Goal: Task Accomplishment & Management: Complete application form

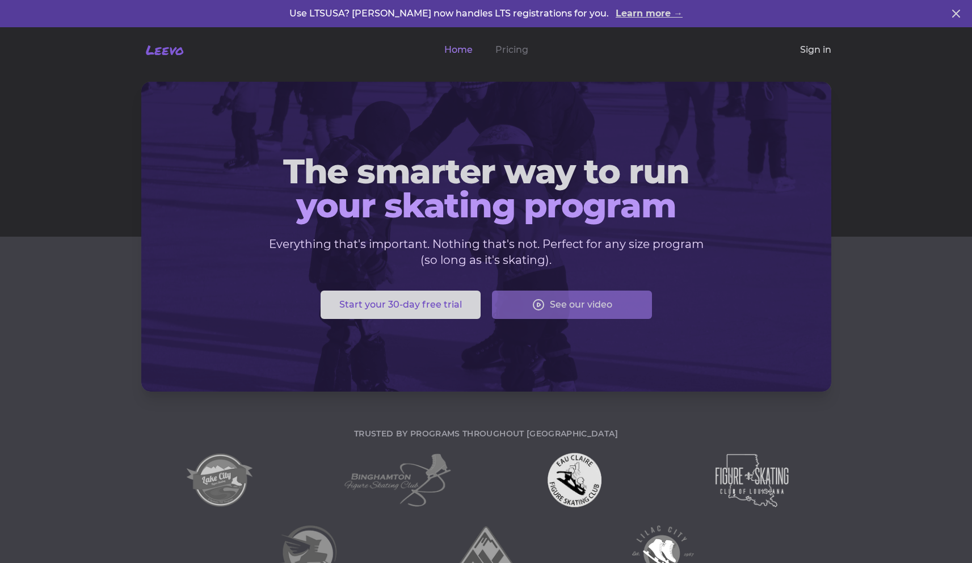
click at [821, 49] on link "Sign in" at bounding box center [815, 50] width 31 height 14
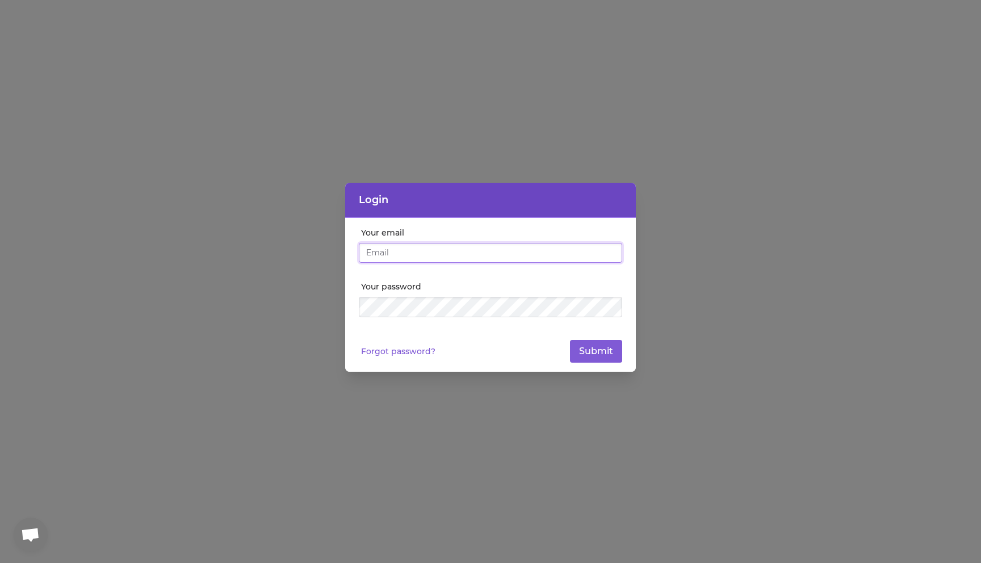
paste input "[EMAIL_ADDRESS][DOMAIN_NAME]"
type input "[EMAIL_ADDRESS][DOMAIN_NAME]"
click at [596, 343] on button "Submit" at bounding box center [596, 351] width 52 height 23
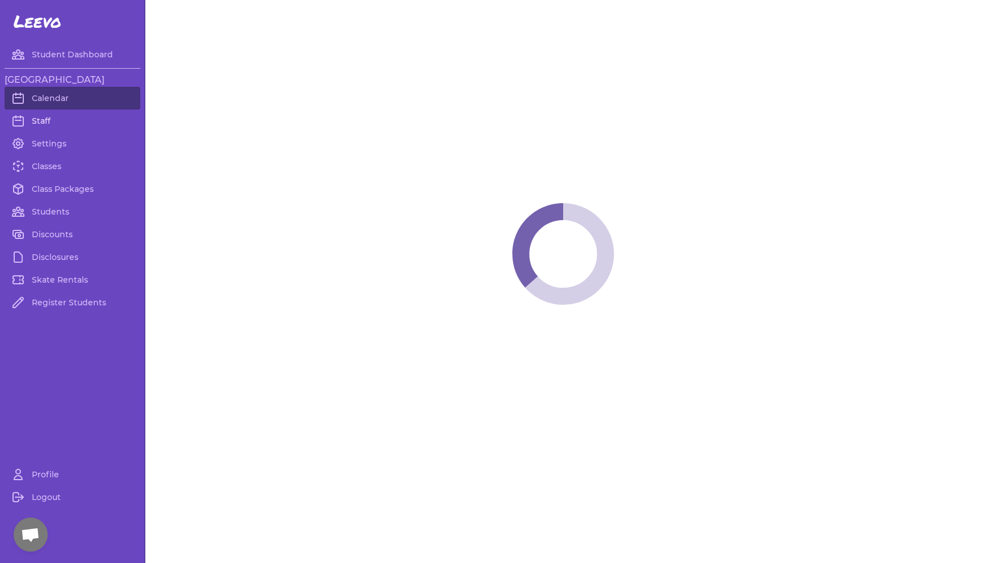
click at [44, 122] on link "Staff" at bounding box center [73, 121] width 136 height 23
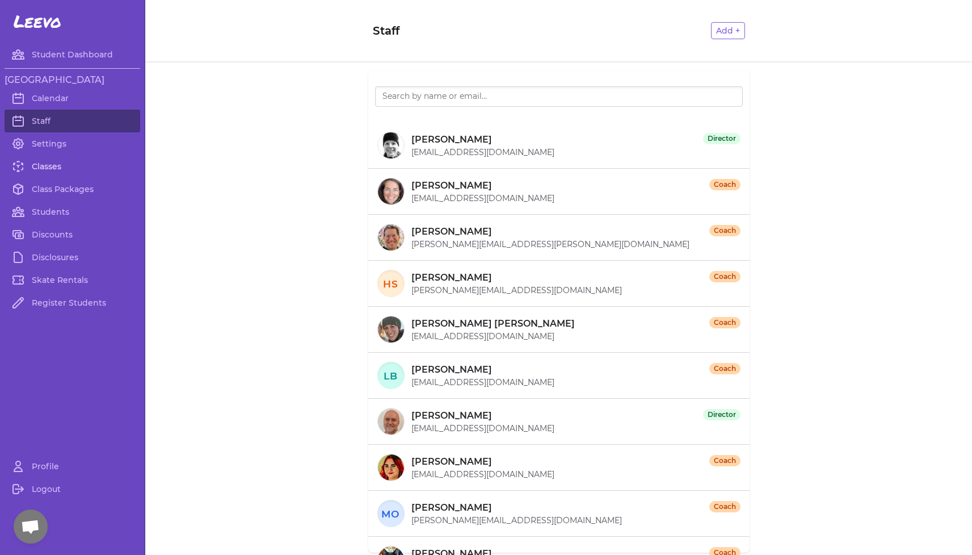
click at [51, 170] on link "Classes" at bounding box center [73, 166] width 136 height 23
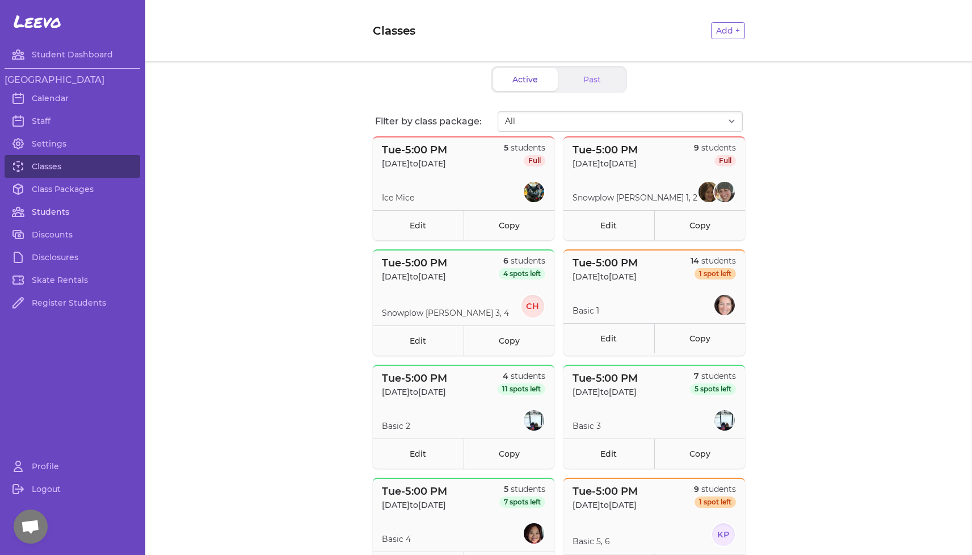
click at [57, 211] on link "Students" at bounding box center [73, 211] width 136 height 23
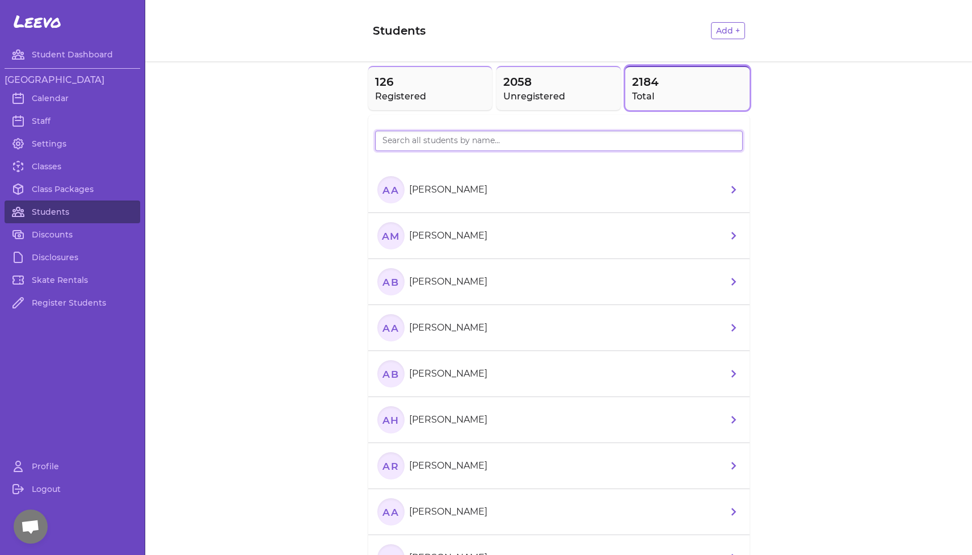
click at [461, 141] on input "search" at bounding box center [559, 141] width 368 height 20
type input "Richard"
click at [455, 185] on p "Stella Richards" at bounding box center [448, 190] width 78 height 14
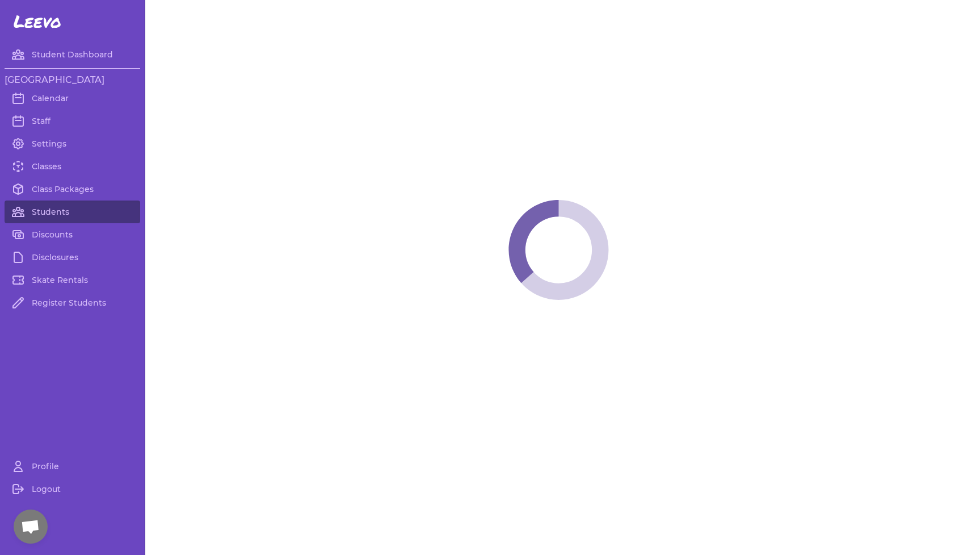
select select "ID"
select select "youth_figure"
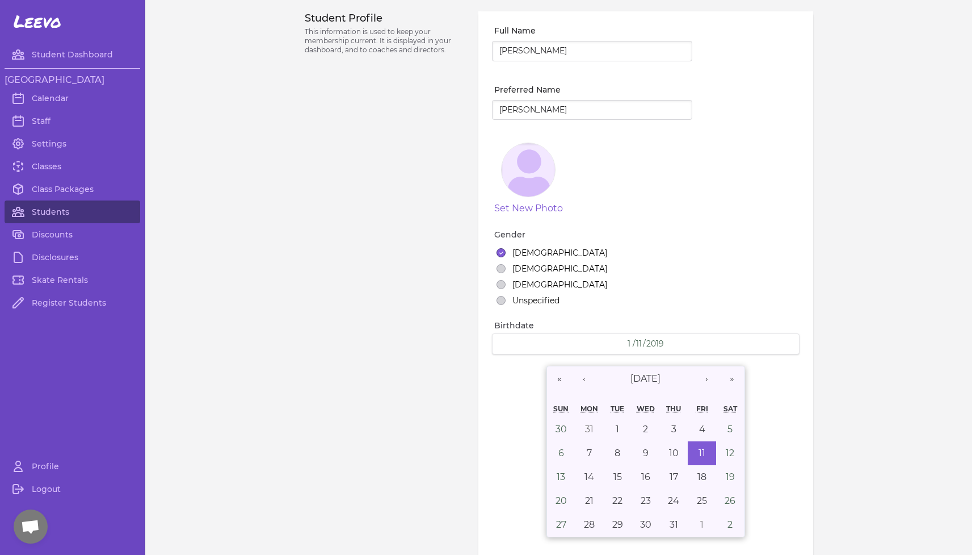
select select "2"
click at [566, 52] on input "Stella Richards" at bounding box center [592, 51] width 200 height 20
click at [568, 52] on input "Stella Richards" at bounding box center [592, 51] width 200 height 20
click at [600, 55] on input "Stella Richardsd" at bounding box center [592, 51] width 200 height 20
click at [567, 50] on input "Stella Richardsd" at bounding box center [592, 51] width 200 height 20
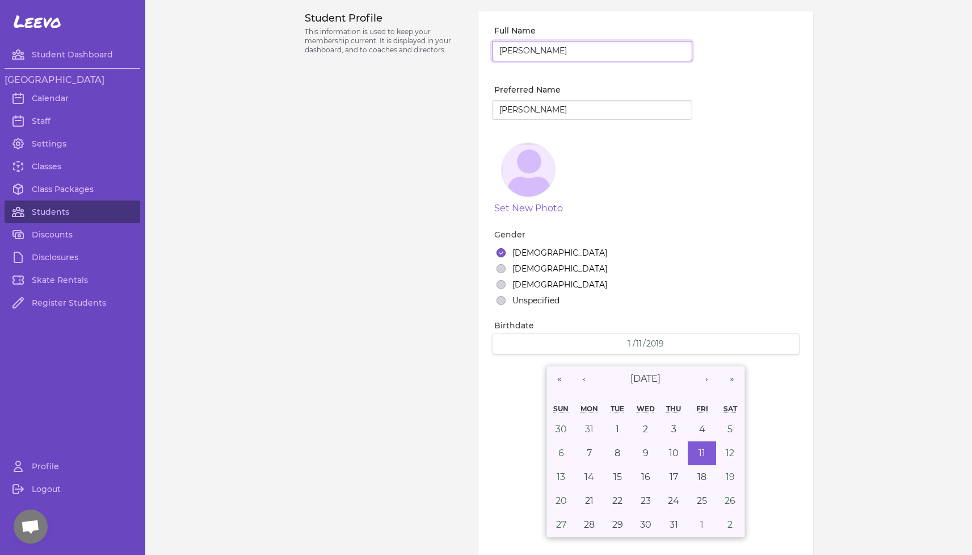
type input "Stella Richards"
click at [479, 83] on div "Full Name Stella Richards Preferred Name Stella Set New Photo Gender Female Mal…" at bounding box center [646, 375] width 334 height 728
click at [455, 198] on div "Student Profile This information is used to keep your membership current. It is…" at bounding box center [385, 393] width 161 height 764
click at [576, 49] on input "Stella Richards" at bounding box center [592, 51] width 200 height 20
click at [62, 211] on link "Students" at bounding box center [73, 211] width 136 height 23
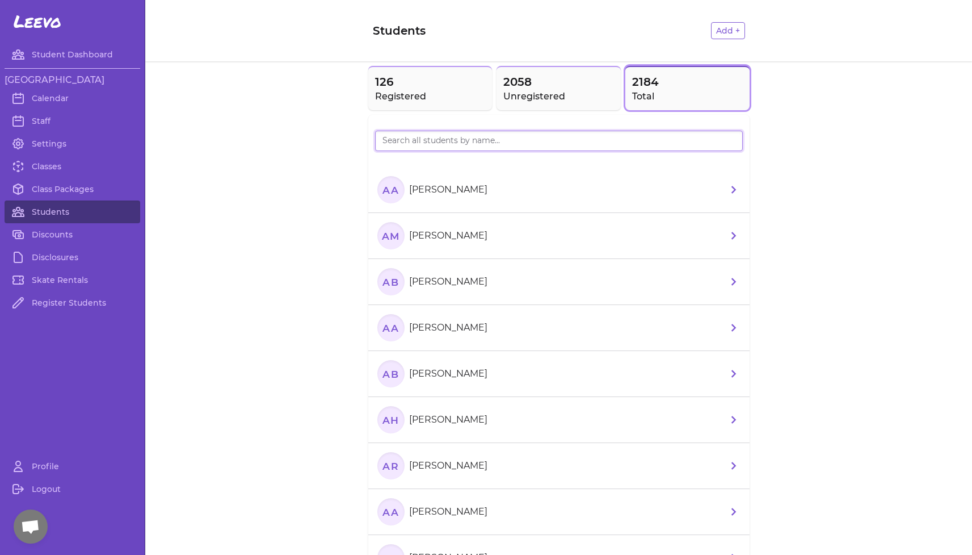
click at [457, 141] on input "search" at bounding box center [559, 141] width 368 height 20
click at [75, 300] on link "Register Students" at bounding box center [73, 302] width 136 height 23
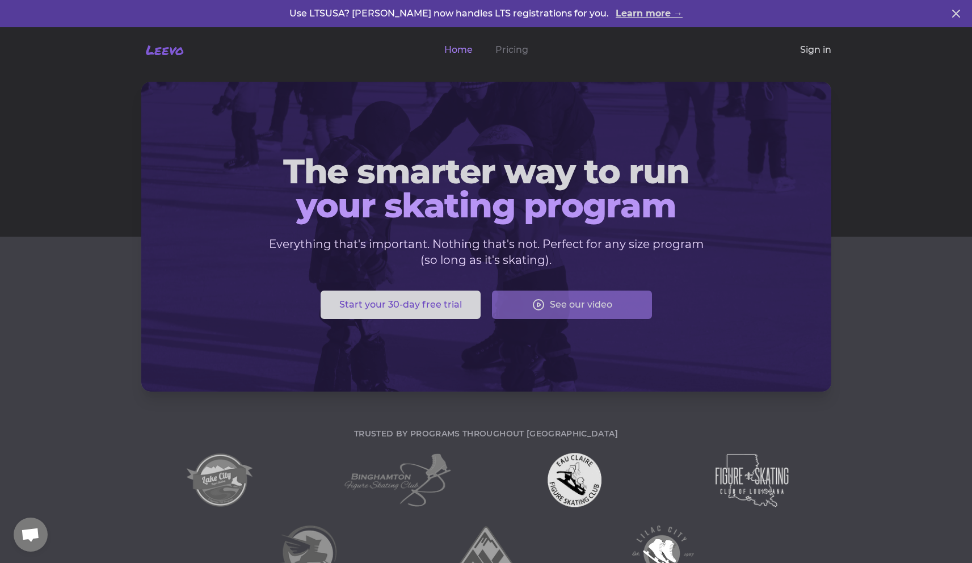
click at [808, 49] on link "Sign in" at bounding box center [815, 50] width 31 height 14
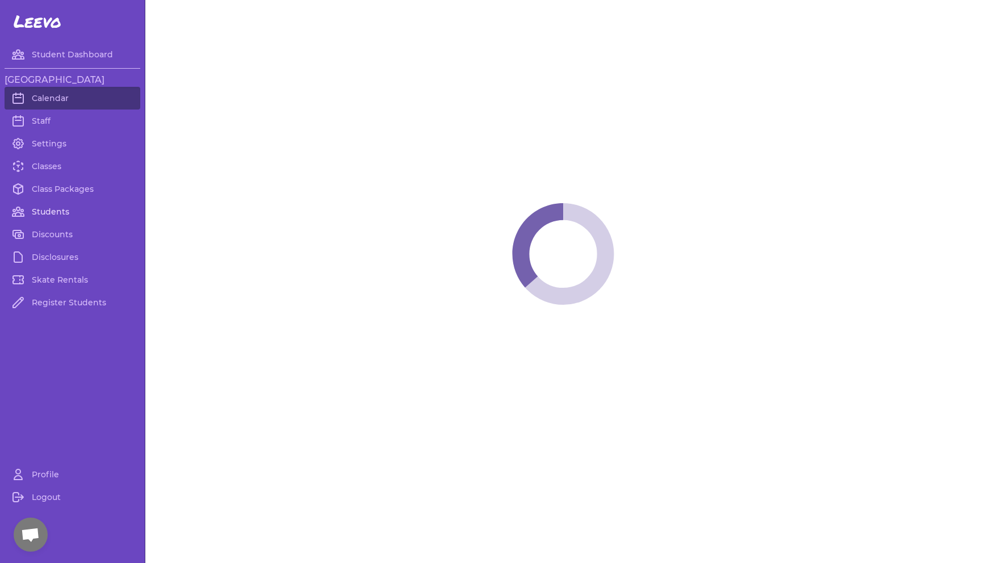
click at [55, 210] on link "Students" at bounding box center [73, 211] width 136 height 23
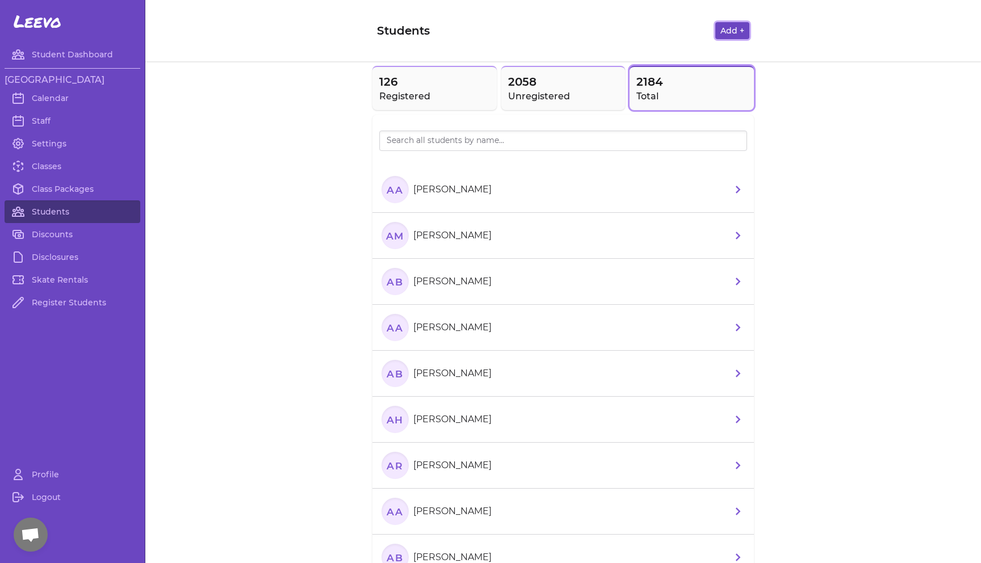
click at [728, 36] on button "Add +" at bounding box center [732, 30] width 34 height 17
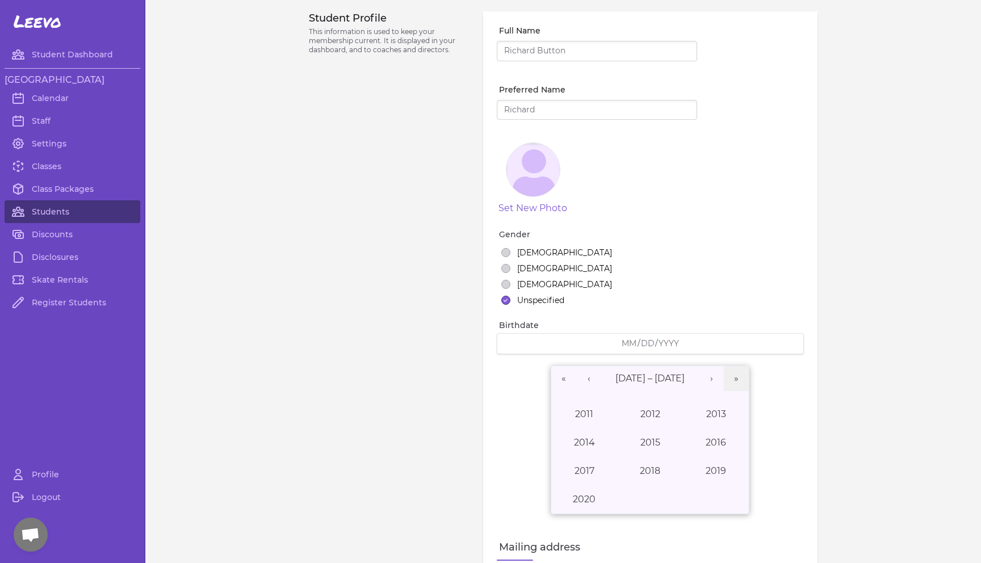
click at [567, 50] on input "Full Name" at bounding box center [597, 51] width 200 height 20
click at [512, 49] on input "Full Name" at bounding box center [597, 51] width 200 height 20
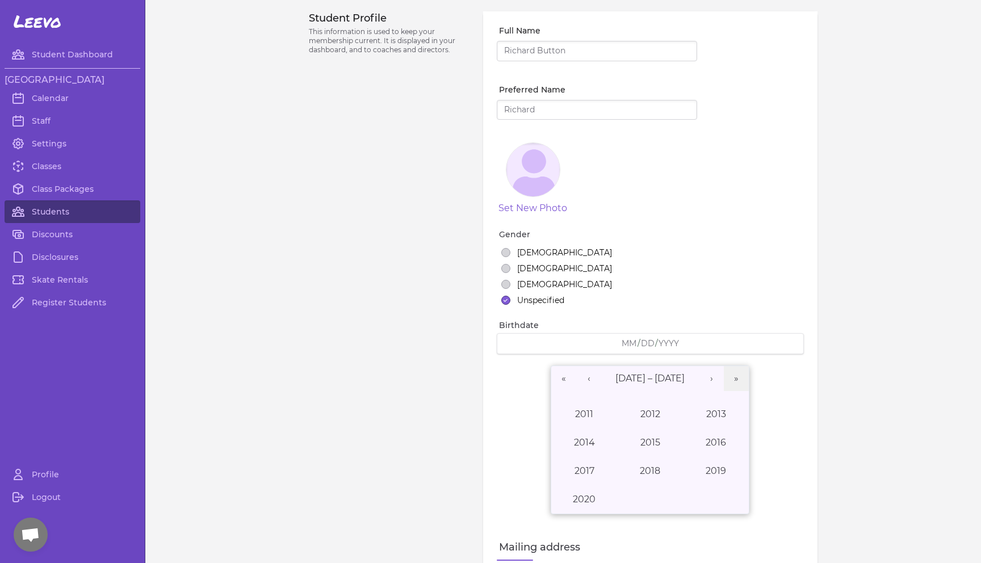
click at [504, 51] on input "Full Name" at bounding box center [597, 51] width 200 height 20
drag, startPoint x: 504, startPoint y: 51, endPoint x: 514, endPoint y: 100, distance: 50.4
click at [515, 99] on div "Full Name Preferred Name Set New Photo Gender Female Male Non-binary Unspecifie…" at bounding box center [650, 363] width 334 height 705
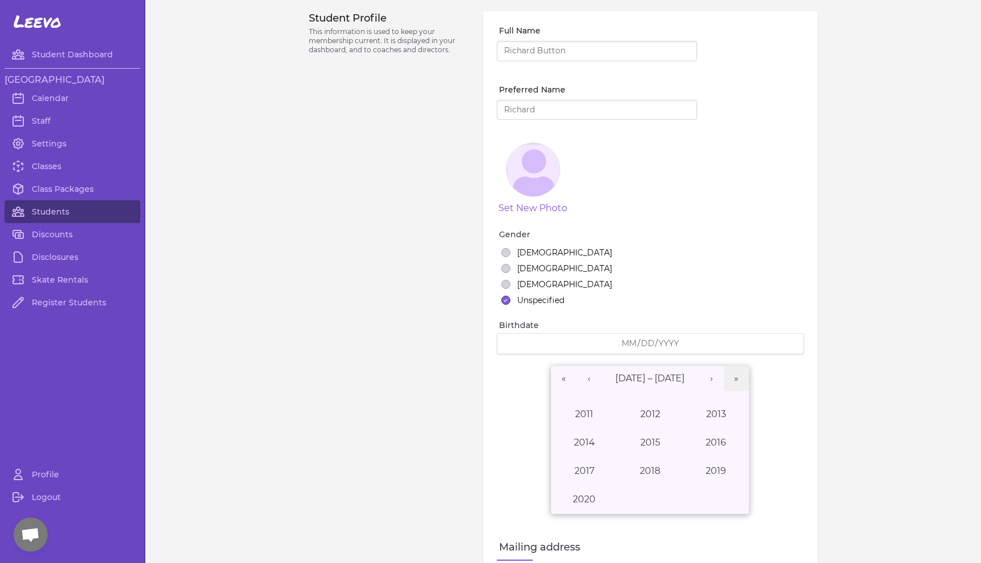
click at [509, 112] on input "Preferred Name" at bounding box center [597, 110] width 200 height 20
click at [375, 314] on div "Student Profile This information is used to keep your membership current. It is…" at bounding box center [389, 381] width 161 height 741
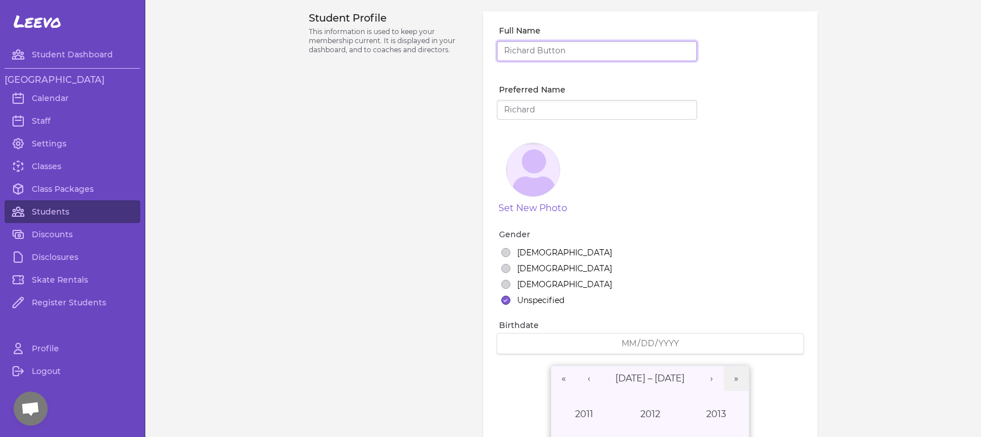
click at [677, 61] on input "Full Name" at bounding box center [597, 51] width 200 height 20
click at [677, 53] on input "Full Name" at bounding box center [597, 51] width 200 height 20
click at [628, 45] on input "Full Name" at bounding box center [597, 51] width 200 height 20
click at [611, 50] on input "Full Name" at bounding box center [597, 51] width 200 height 20
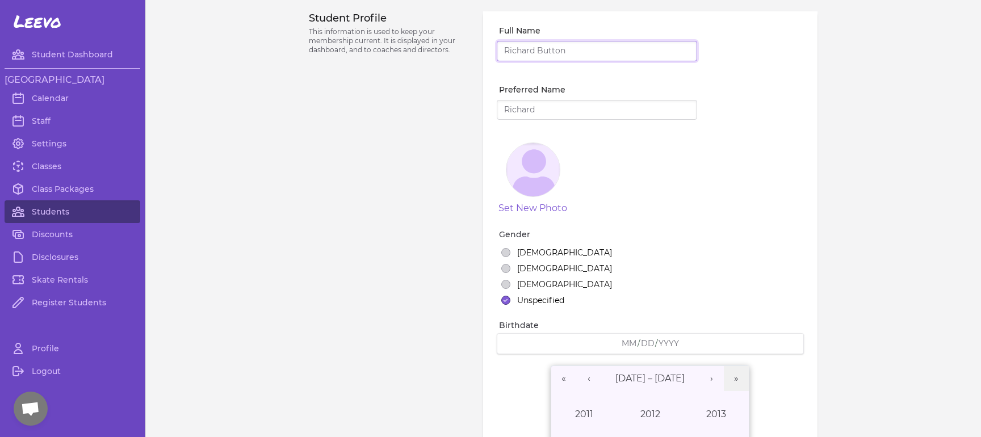
click at [611, 50] on input "Full Name" at bounding box center [597, 51] width 200 height 20
click at [576, 56] on input "Full Name" at bounding box center [597, 51] width 200 height 20
click at [542, 101] on input "Preferred Name" at bounding box center [597, 110] width 200 height 20
click at [539, 107] on input "Preferred Name" at bounding box center [597, 110] width 200 height 20
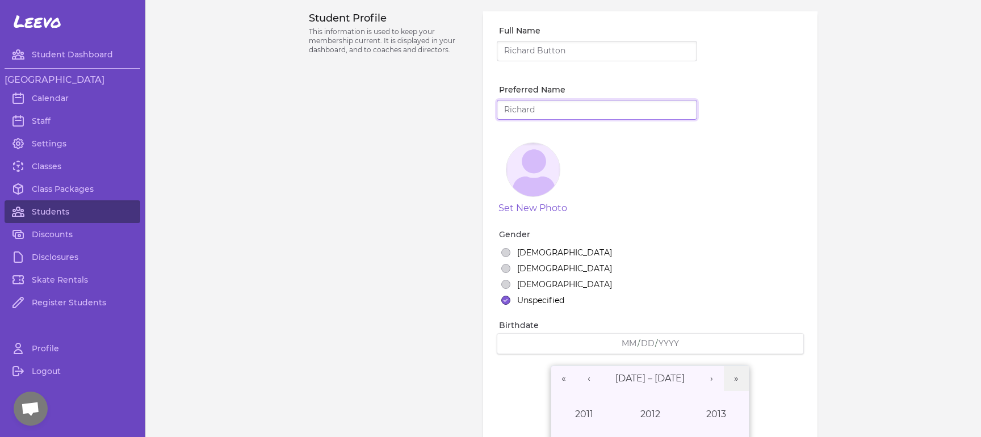
click at [539, 107] on input "Preferred Name" at bounding box center [597, 110] width 200 height 20
click at [522, 57] on input "Full Name" at bounding box center [597, 51] width 200 height 20
click at [522, 56] on input "Full Name" at bounding box center [597, 51] width 200 height 20
click at [545, 48] on input "Full Name" at bounding box center [597, 51] width 200 height 20
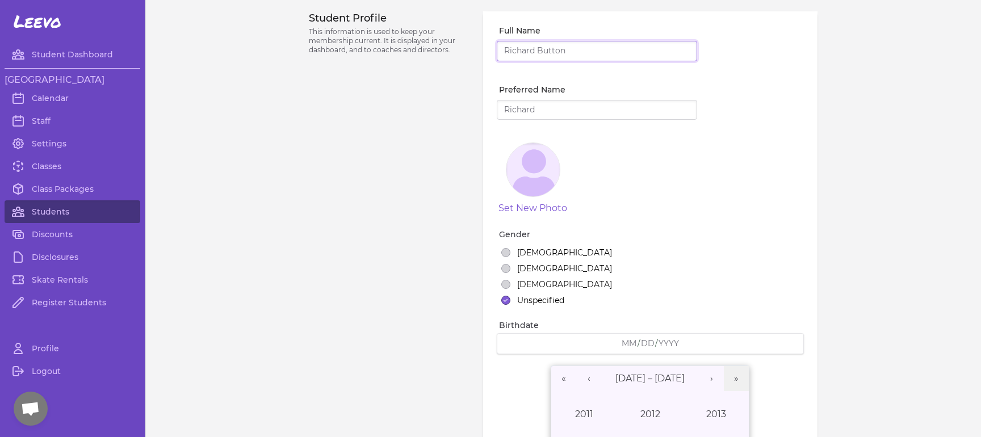
click at [544, 52] on input "Full Name" at bounding box center [597, 51] width 200 height 20
click at [540, 106] on input "Preferred Name" at bounding box center [597, 110] width 200 height 20
click at [539, 110] on input "Preferred Name" at bounding box center [597, 110] width 200 height 20
click at [370, 130] on div "Student Profile This information is used to keep your membership current. It is…" at bounding box center [389, 381] width 161 height 741
click at [514, 54] on input "Full Name" at bounding box center [597, 51] width 200 height 20
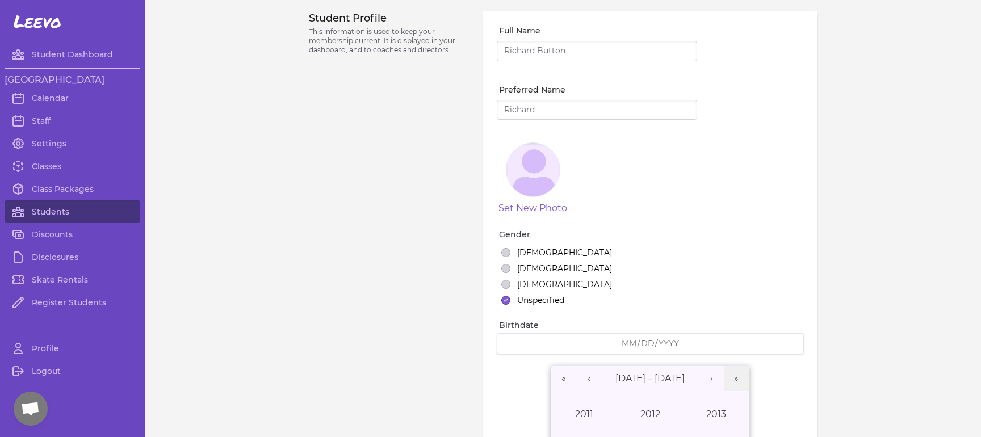
click at [514, 54] on input "Full Name" at bounding box center [597, 51] width 200 height 20
click at [510, 56] on input "Full Name" at bounding box center [597, 51] width 200 height 20
click at [509, 126] on div at bounding box center [597, 124] width 200 height 9
click at [516, 102] on input "e" at bounding box center [597, 110] width 200 height 20
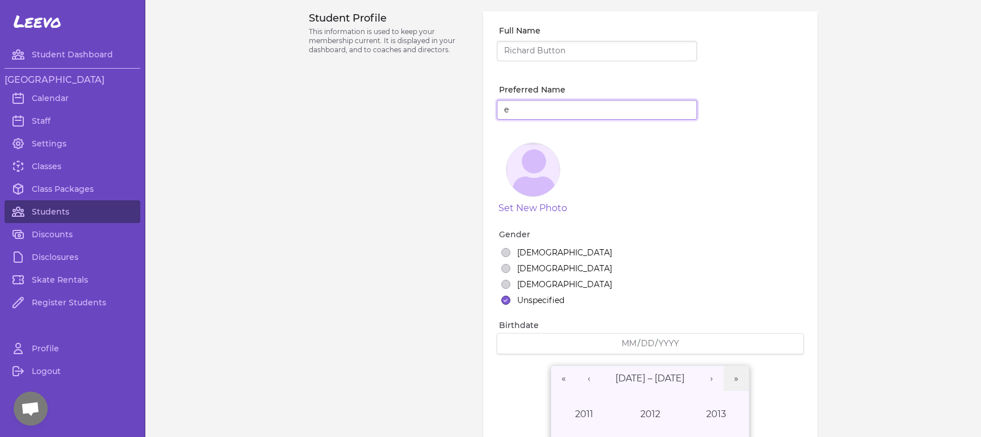
type input "e"
click at [516, 106] on input "e" at bounding box center [597, 110] width 200 height 20
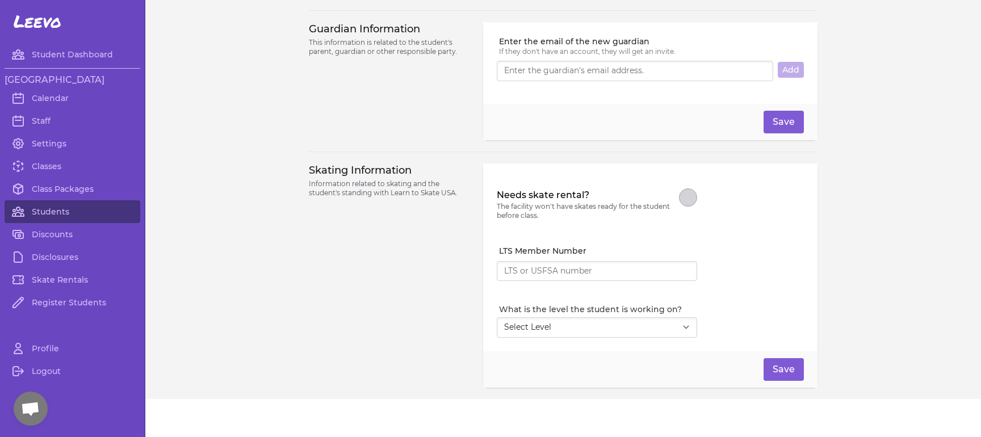
scroll to position [769, 0]
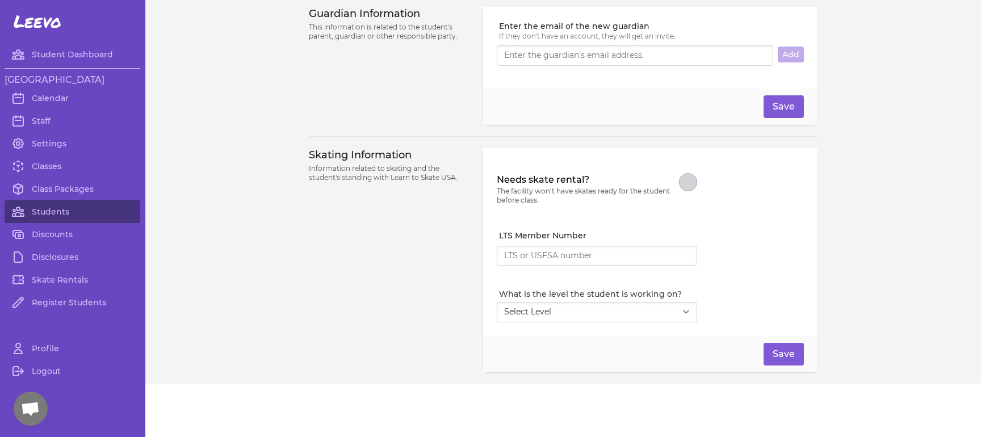
click at [518, 245] on div at bounding box center [597, 253] width 200 height 25
click at [523, 257] on input "LTS Member Number" at bounding box center [597, 256] width 200 height 20
click at [521, 257] on input "LTS Member Number" at bounding box center [597, 256] width 200 height 20
click at [517, 258] on input "2" at bounding box center [597, 256] width 200 height 20
click at [516, 258] on input "21" at bounding box center [597, 256] width 200 height 20
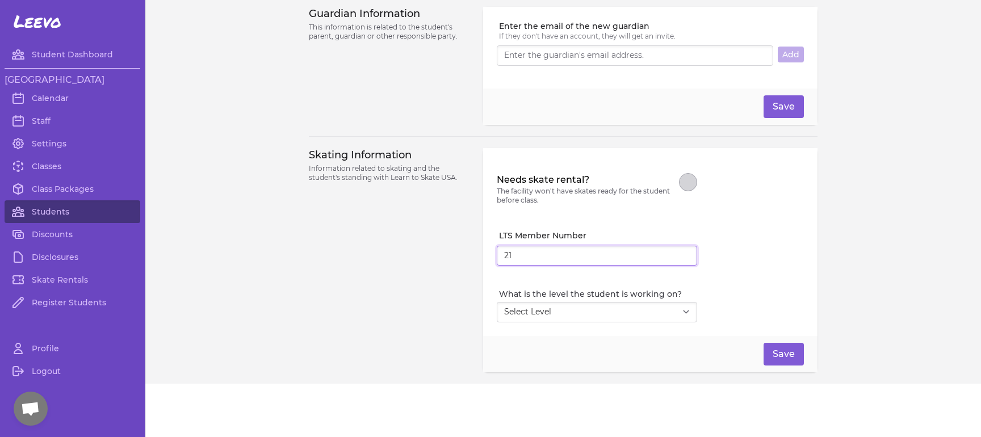
type input "21"
click at [516, 258] on input "21" at bounding box center [597, 256] width 200 height 20
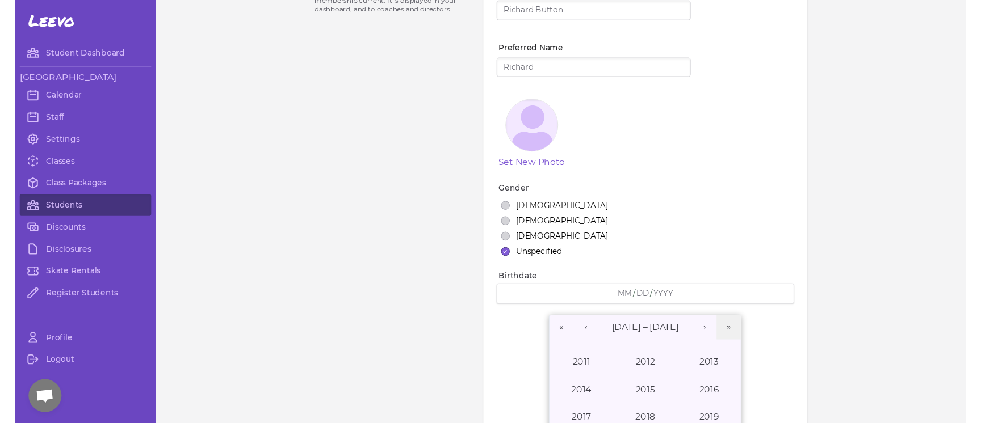
scroll to position [0, 0]
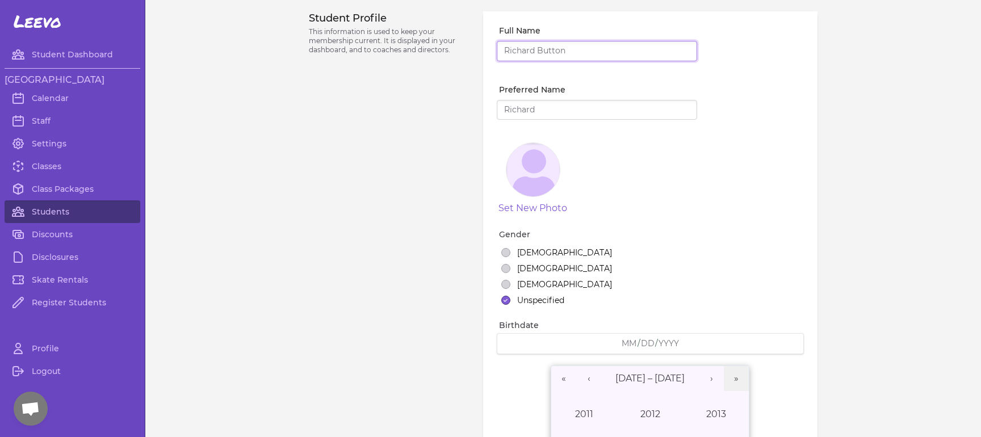
click at [623, 51] on input "Full Name" at bounding box center [597, 51] width 200 height 20
click at [614, 53] on input "Full Name" at bounding box center [597, 51] width 200 height 20
drag, startPoint x: 614, startPoint y: 53, endPoint x: 615, endPoint y: 83, distance: 30.1
click at [615, 85] on div "Full Name Preferred Name Set New Photo Gender Female Male Non-binary Unspecifie…" at bounding box center [650, 363] width 334 height 705
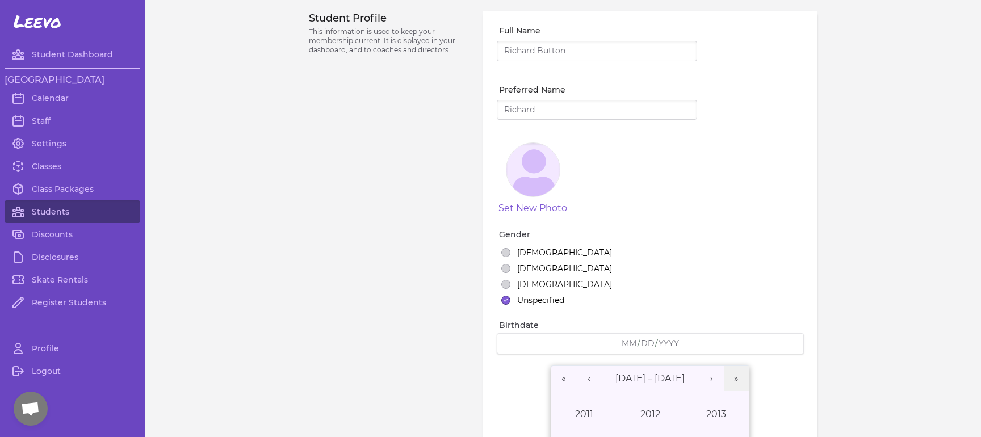
click at [367, 138] on div "Student Profile This information is used to keep your membership current. It is…" at bounding box center [389, 381] width 161 height 741
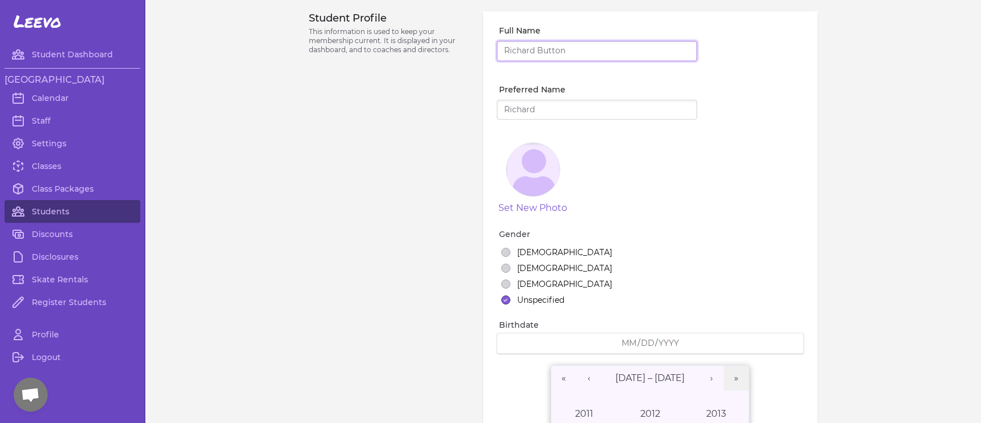
click at [545, 48] on input "Full Name" at bounding box center [597, 51] width 200 height 20
click at [545, 48] on input "d" at bounding box center [597, 51] width 200 height 20
click at [545, 48] on input "ddf" at bounding box center [597, 51] width 200 height 20
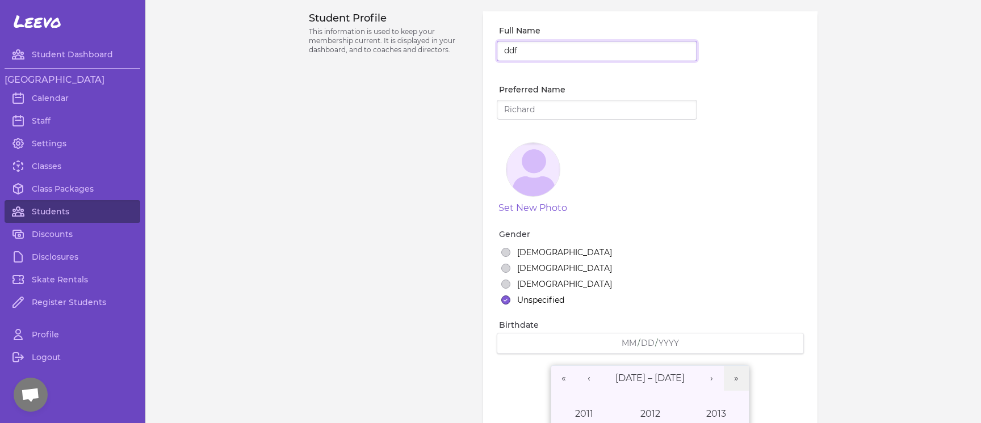
click at [545, 48] on input "ddf" at bounding box center [597, 51] width 200 height 20
click at [541, 51] on input "ddffg" at bounding box center [597, 51] width 200 height 20
click at [541, 51] on input "ddffge" at bounding box center [597, 51] width 200 height 20
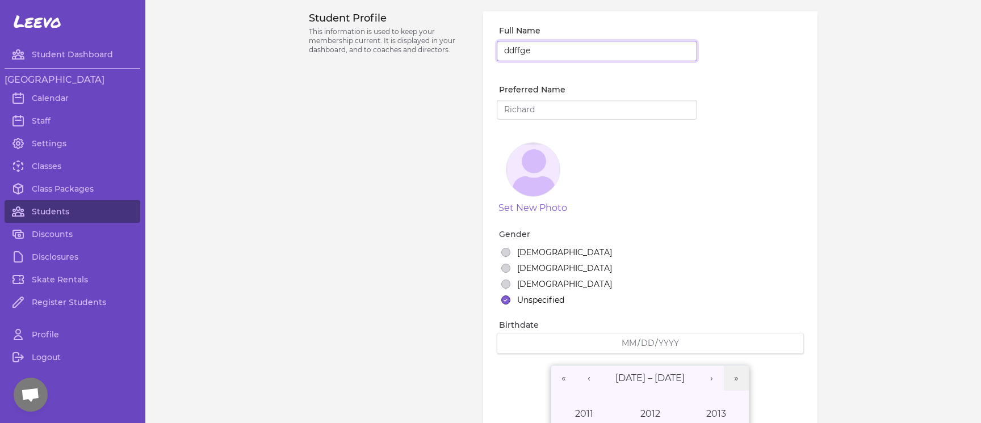
click at [541, 51] on input "ddffge" at bounding box center [597, 51] width 200 height 20
click at [541, 51] on input "ddffger" at bounding box center [597, 51] width 200 height 20
click at [541, 51] on input "ddffgerw" at bounding box center [597, 51] width 200 height 20
click at [594, 53] on input "ddffgerwq" at bounding box center [597, 51] width 200 height 20
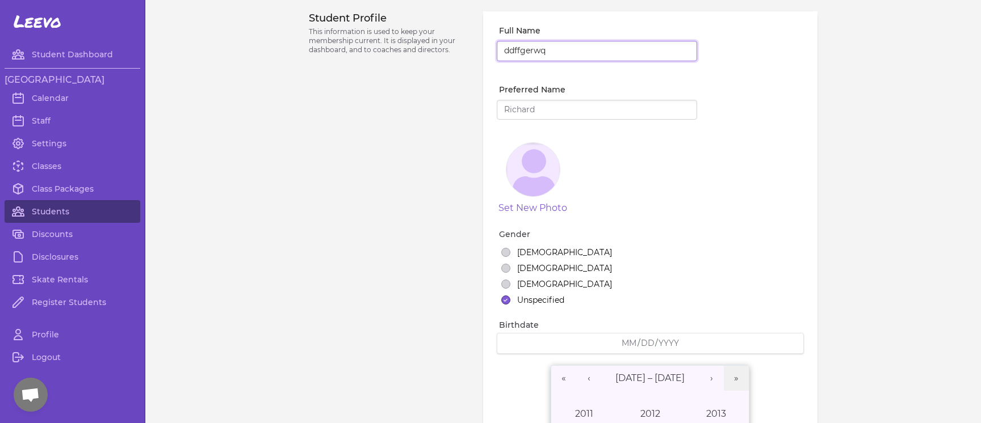
click at [559, 52] on input "ddffgerwq" at bounding box center [597, 51] width 200 height 20
type input "ddffgerwqa"
click at [568, 54] on input "ddffgerwqa" at bounding box center [597, 51] width 200 height 20
click at [561, 52] on input "ddffgerwqa" at bounding box center [597, 51] width 200 height 20
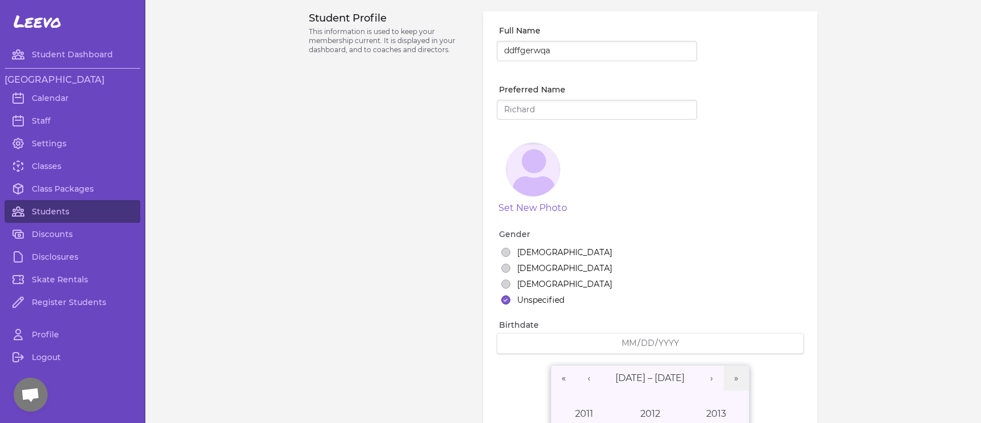
click at [552, 51] on input "ddffgerwqa" at bounding box center [597, 51] width 200 height 20
click at [554, 52] on input "ddffgerwqa" at bounding box center [597, 51] width 200 height 20
click at [537, 53] on input "ddffgerwqa" at bounding box center [597, 51] width 200 height 20
click at [562, 51] on input "ddffgerwqa" at bounding box center [597, 51] width 200 height 20
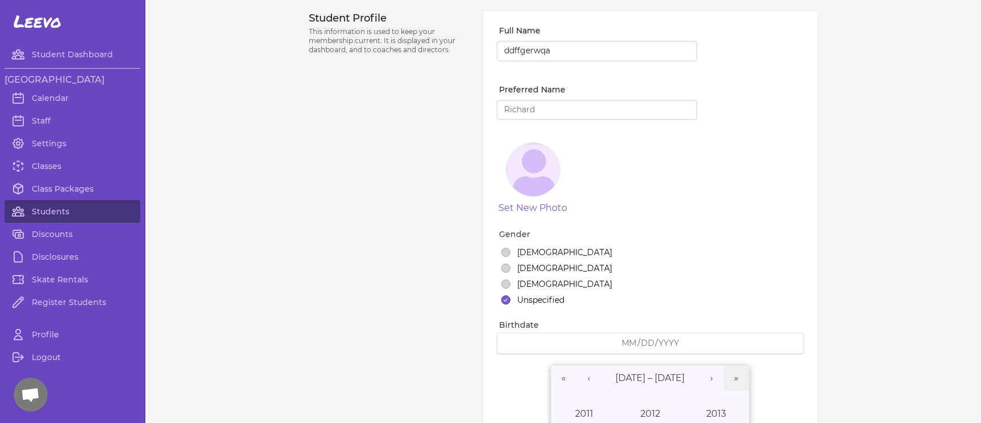
click at [562, 51] on input "ddffgerwqa" at bounding box center [597, 51] width 200 height 20
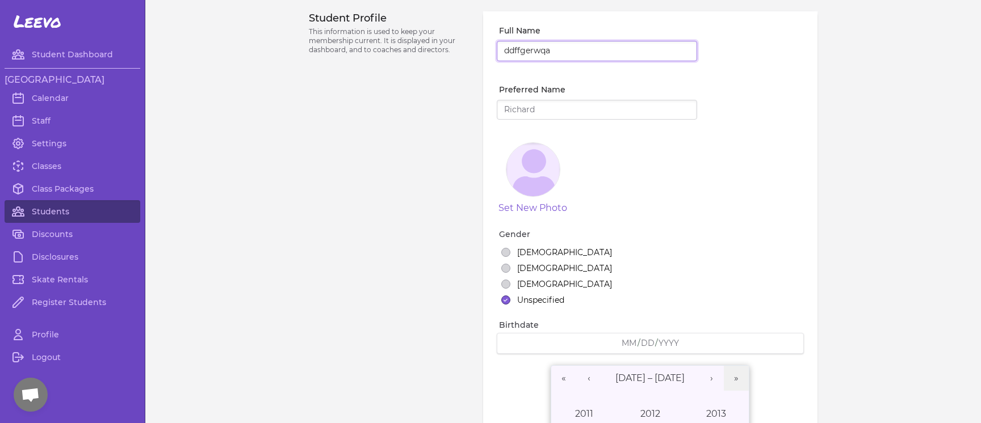
click at [562, 51] on input "ddffgerwqa" at bounding box center [597, 51] width 200 height 20
click at [542, 52] on input "ddffgerwqa" at bounding box center [597, 51] width 200 height 20
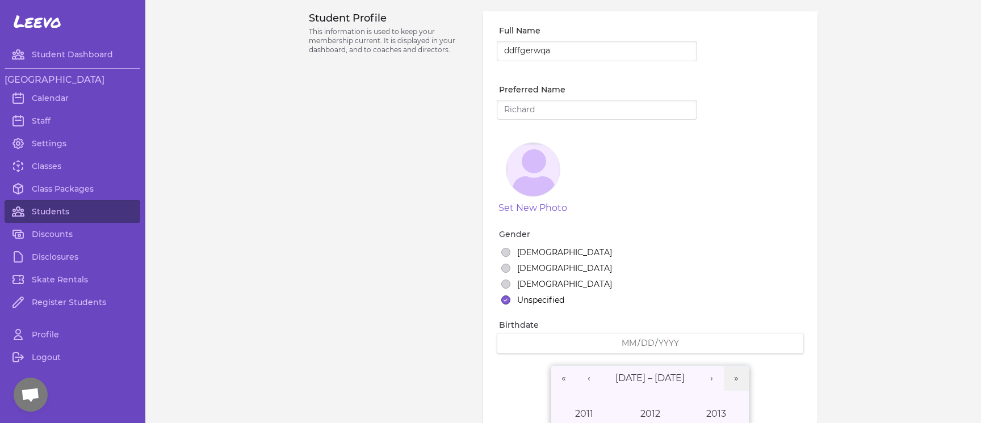
click at [542, 52] on input "ddffgerwqa" at bounding box center [597, 51] width 200 height 20
click at [433, 93] on div "Student Profile This information is used to keep your membership current. It is…" at bounding box center [389, 381] width 161 height 741
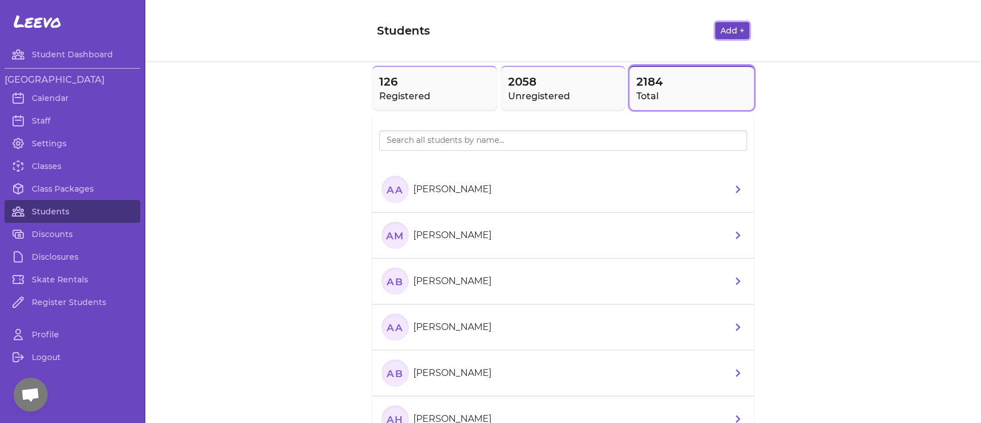
click at [727, 33] on button "Add +" at bounding box center [732, 30] width 34 height 17
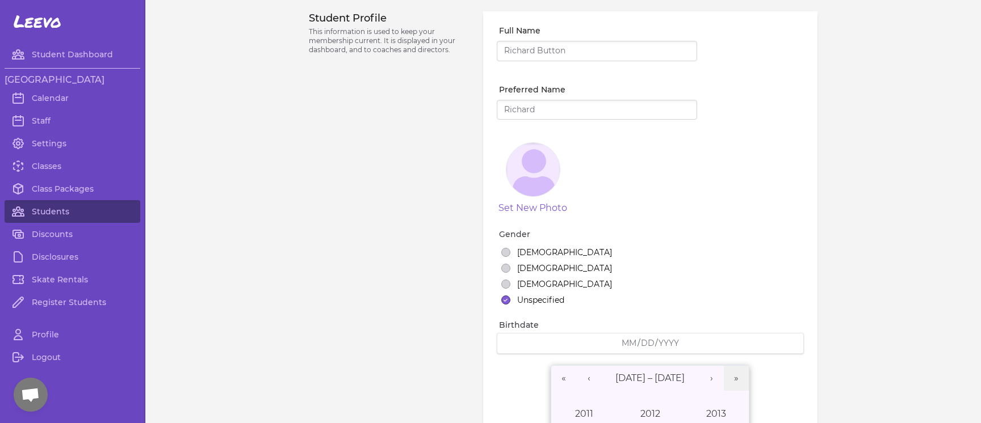
click at [534, 51] on input "Full Name" at bounding box center [597, 51] width 200 height 20
click at [534, 51] on input "x" at bounding box center [597, 51] width 200 height 20
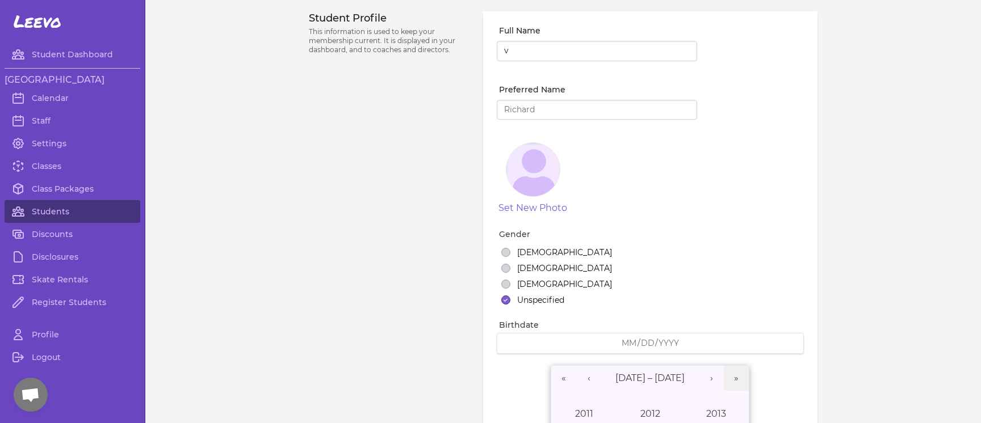
click at [534, 51] on input "v" at bounding box center [597, 51] width 200 height 20
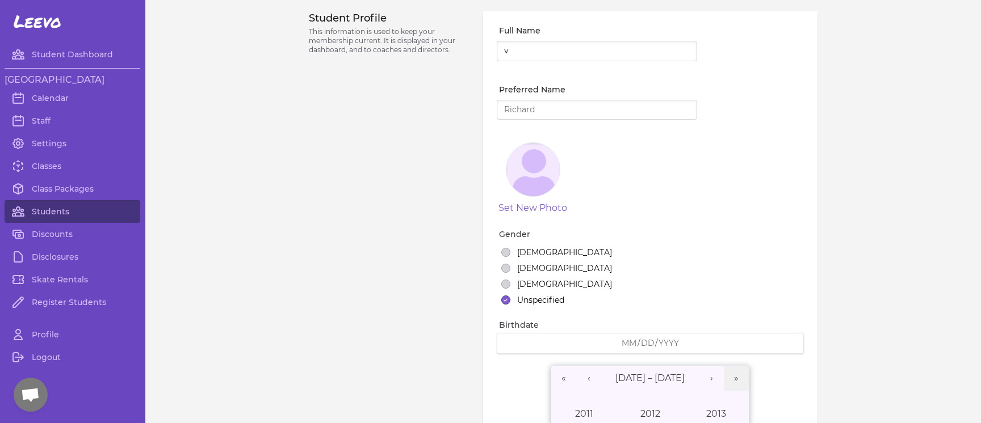
click at [534, 51] on input "v" at bounding box center [597, 51] width 200 height 20
click at [534, 51] on input "g" at bounding box center [597, 51] width 200 height 20
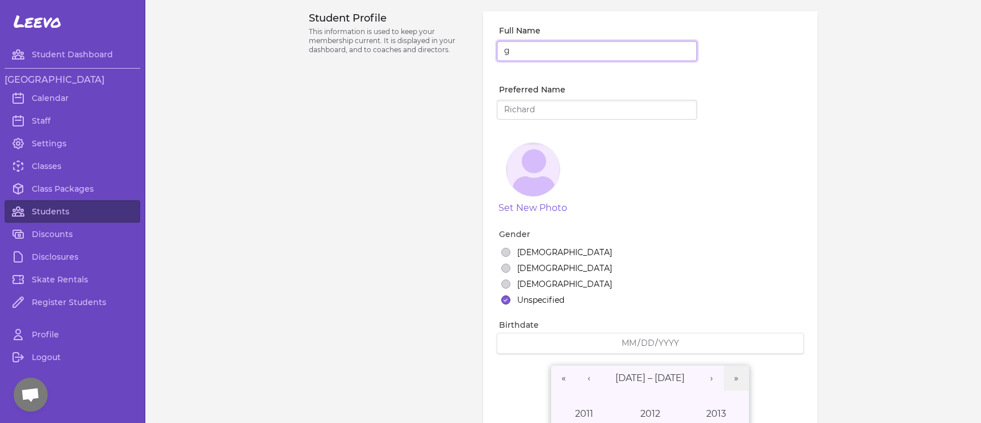
click at [534, 51] on input "g" at bounding box center [597, 51] width 200 height 20
click at [534, 51] on input "d" at bounding box center [597, 51] width 200 height 20
click at [534, 51] on input "f" at bounding box center [597, 51] width 200 height 20
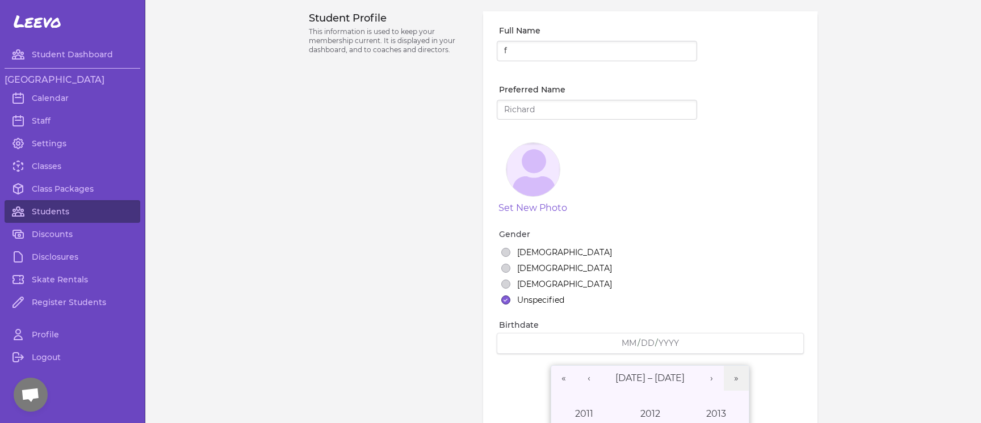
click at [534, 51] on input "f" at bounding box center [597, 51] width 200 height 20
type input "fd"
click at [534, 51] on input "fd" at bounding box center [597, 51] width 200 height 20
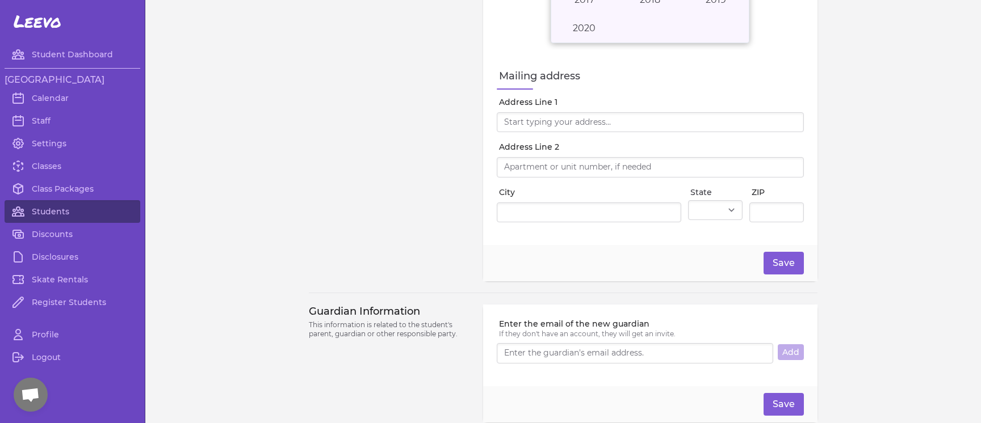
scroll to position [784, 0]
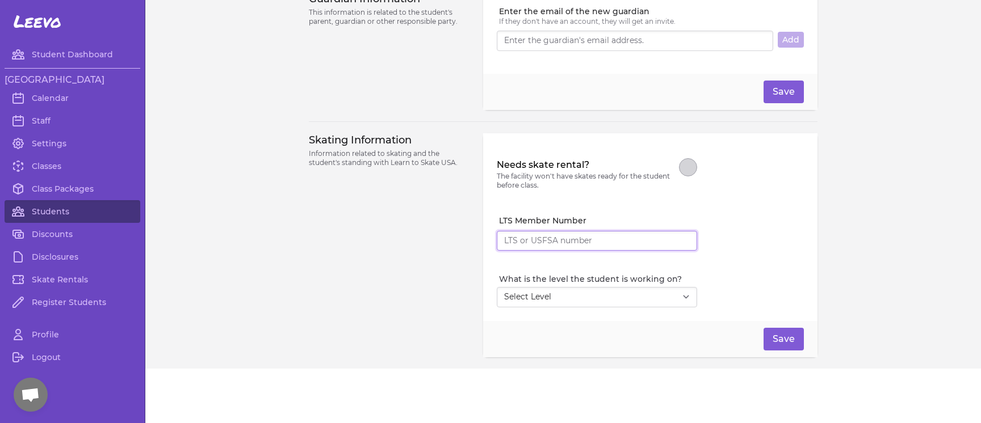
click at [578, 247] on input "LTS Member Number" at bounding box center [597, 241] width 200 height 20
click at [573, 240] on input "LTS Member Number" at bounding box center [597, 241] width 200 height 20
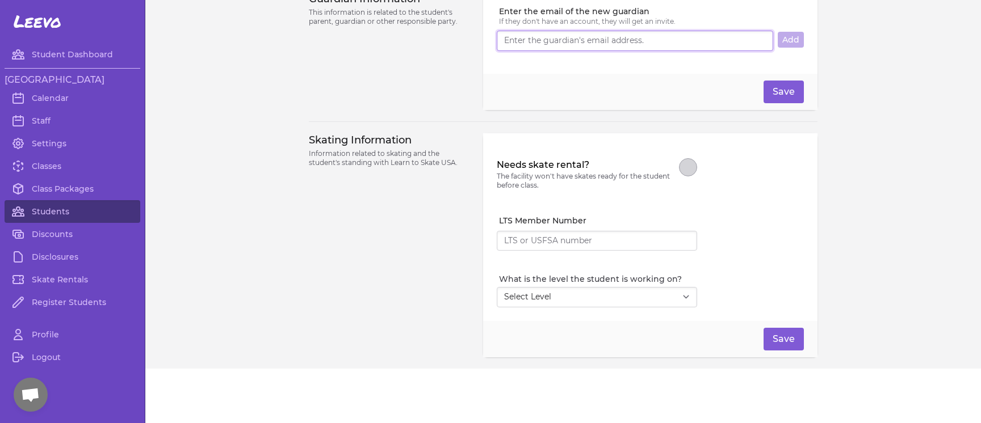
click at [549, 37] on input "Enter the email of the new guardian" at bounding box center [635, 41] width 276 height 20
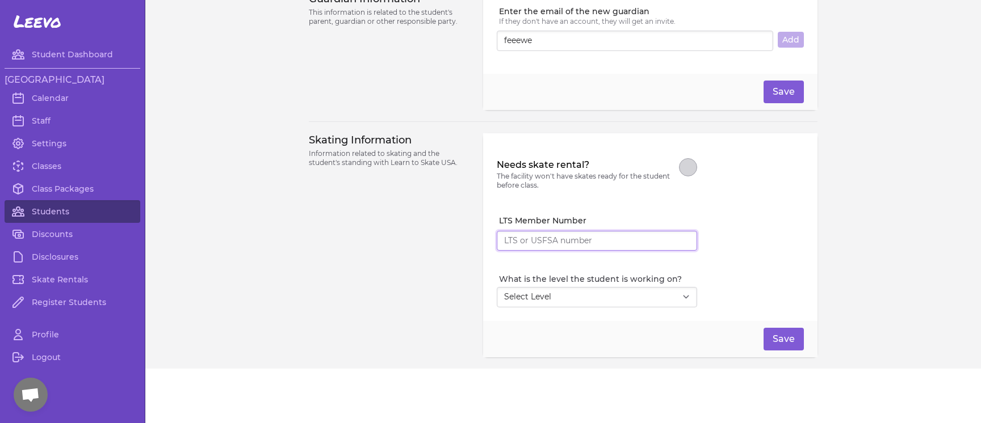
click at [536, 233] on div "LTS Member Number" at bounding box center [597, 237] width 200 height 45
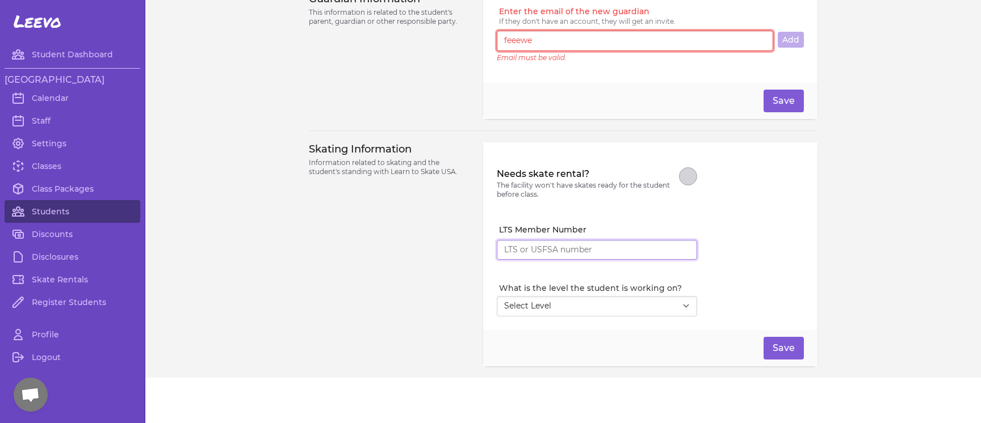
click at [538, 244] on input "LTS Member Number" at bounding box center [597, 250] width 200 height 20
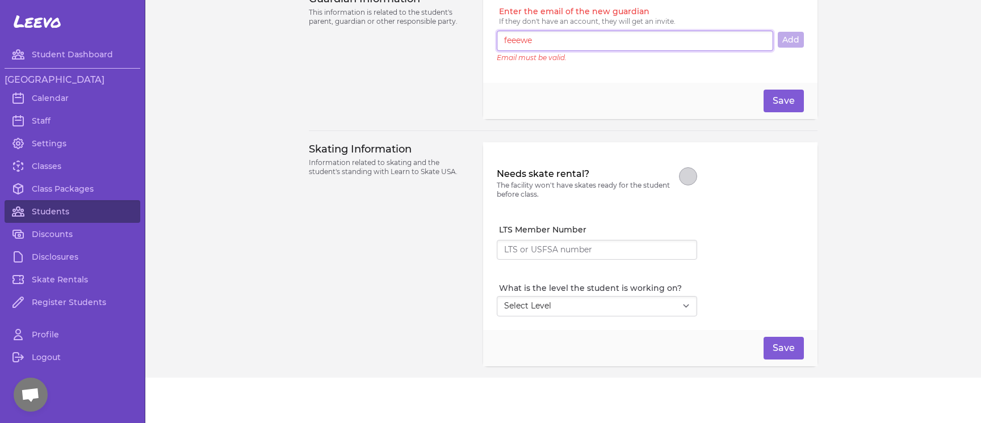
click at [619, 42] on input "feeewe" at bounding box center [635, 41] width 276 height 20
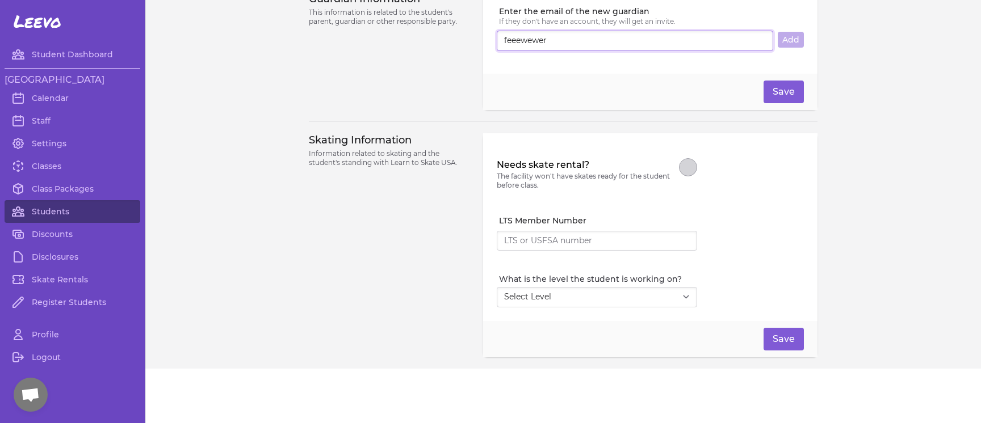
type input "feeewewer"
click at [760, 192] on div "Needs skate rental? The facility won't have skates ready for the student before…" at bounding box center [650, 174] width 307 height 54
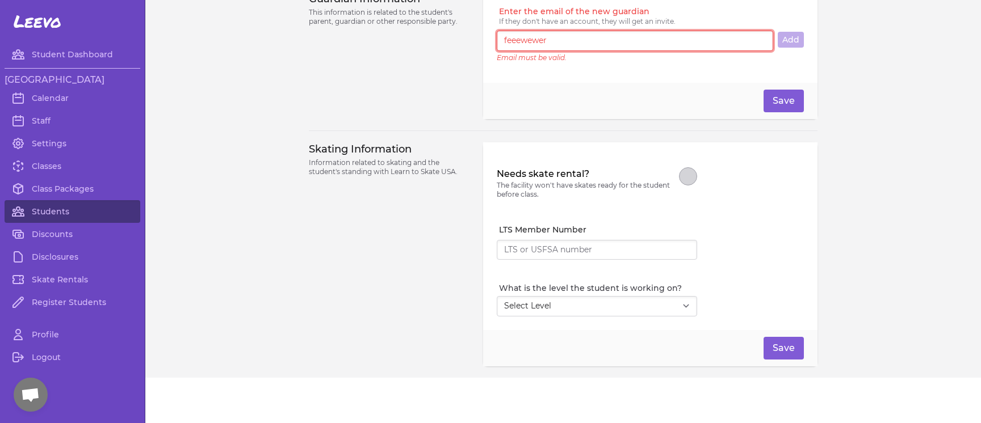
scroll to position [553, 0]
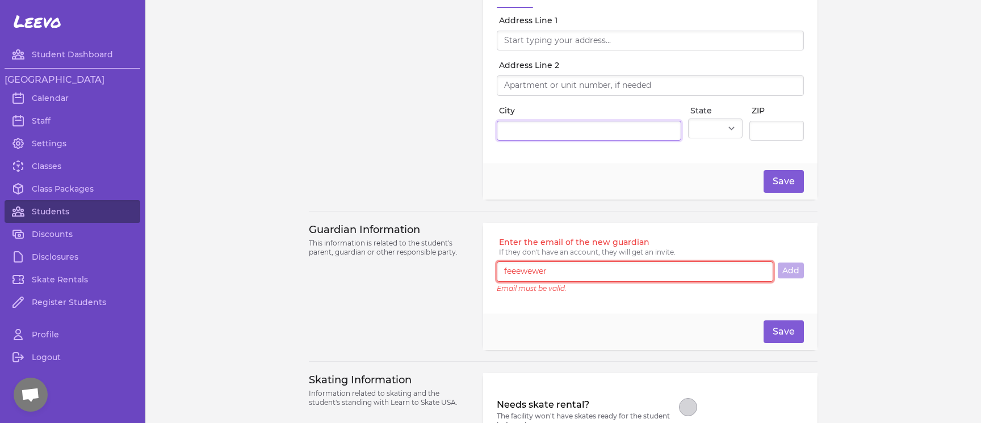
click at [519, 135] on input "City" at bounding box center [589, 131] width 184 height 20
click at [554, 43] on input "Address Line 1" at bounding box center [650, 41] width 307 height 20
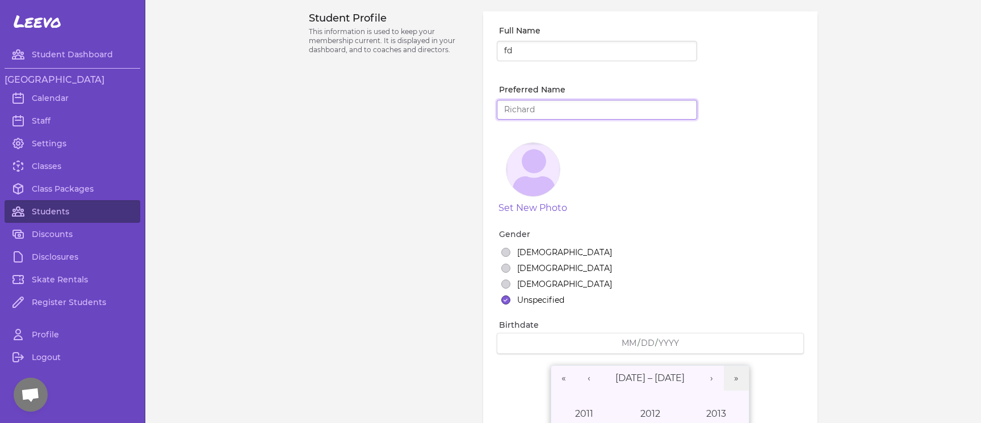
click at [513, 109] on input "Preferred Name" at bounding box center [597, 110] width 200 height 20
click at [540, 111] on input "Preferred Name" at bounding box center [597, 110] width 200 height 20
click at [500, 110] on input "Preferred Name" at bounding box center [597, 110] width 200 height 20
type input "eere3"
click at [525, 56] on input "fd" at bounding box center [597, 51] width 200 height 20
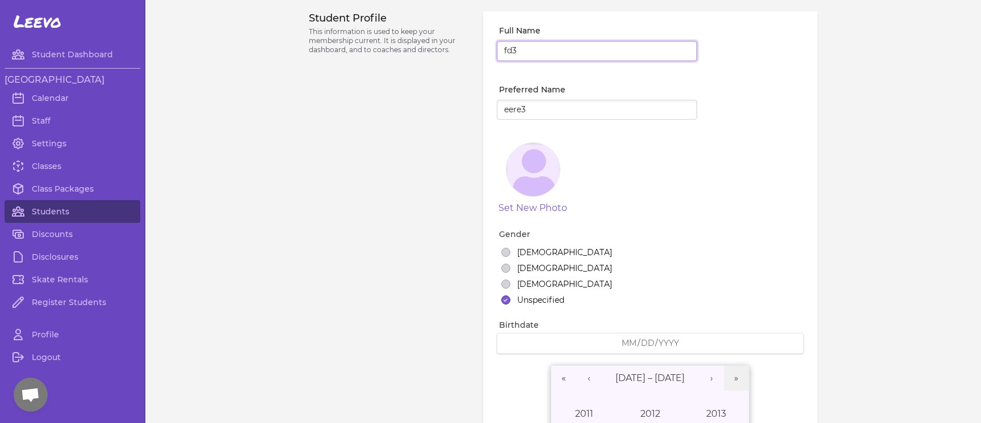
type input "fd3"
click at [525, 51] on input "fd3" at bounding box center [597, 51] width 200 height 20
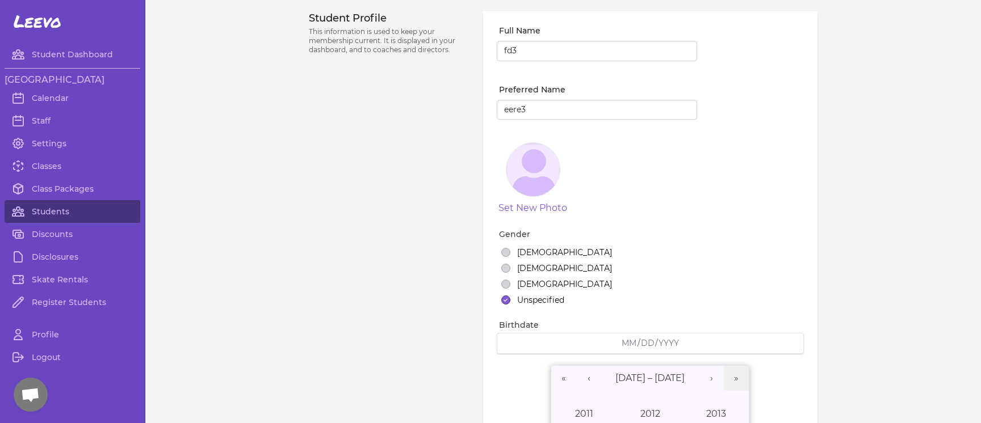
click at [525, 51] on input "fd3" at bounding box center [597, 51] width 200 height 20
click at [535, 111] on input "eere3" at bounding box center [597, 110] width 200 height 20
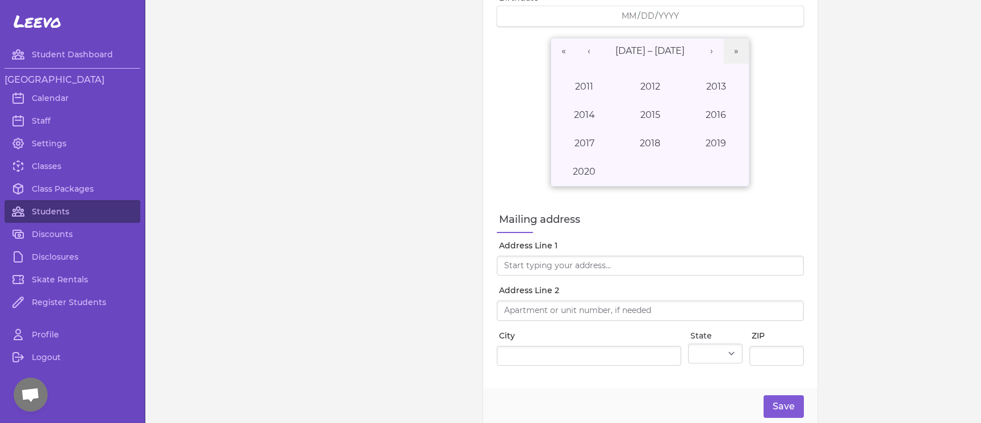
scroll to position [365, 0]
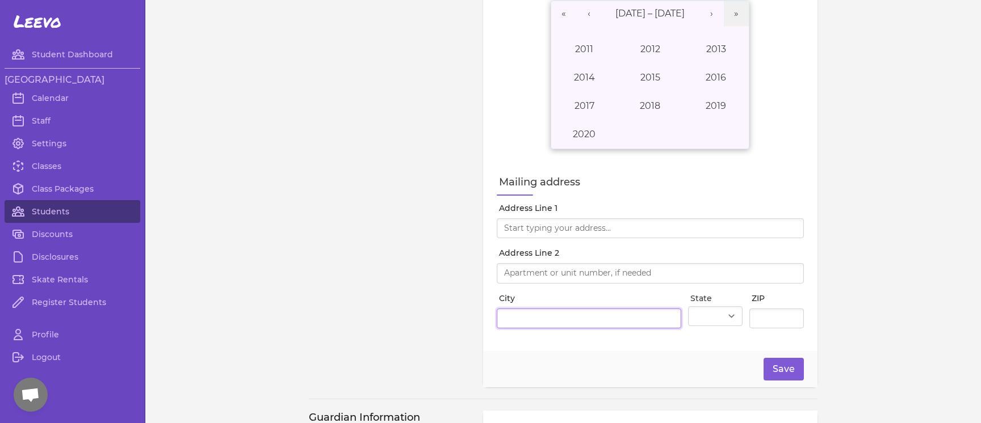
click at [519, 328] on input "City" at bounding box center [589, 319] width 184 height 20
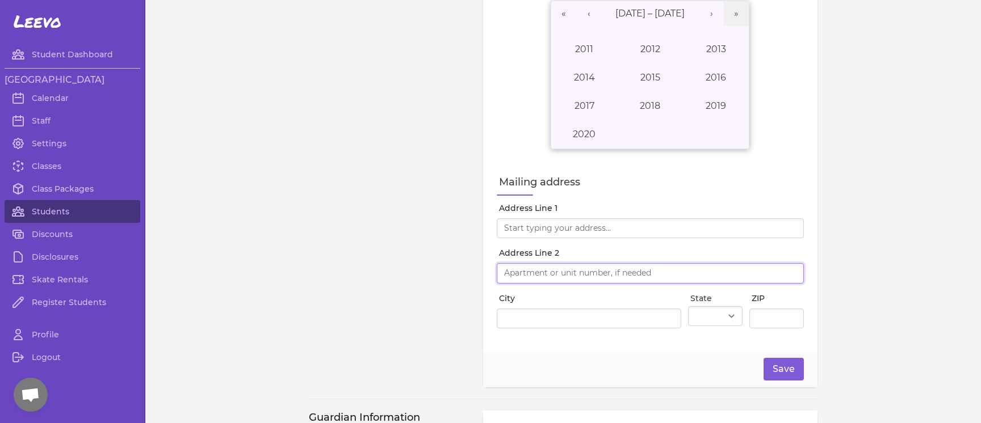
click at [520, 268] on input "Address Line 2" at bounding box center [650, 273] width 307 height 20
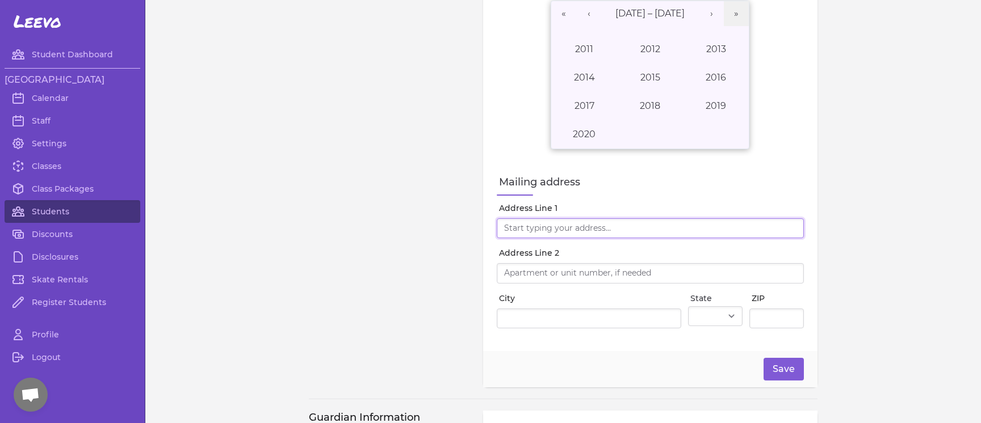
click at [514, 229] on input "Address Line 1" at bounding box center [650, 229] width 307 height 20
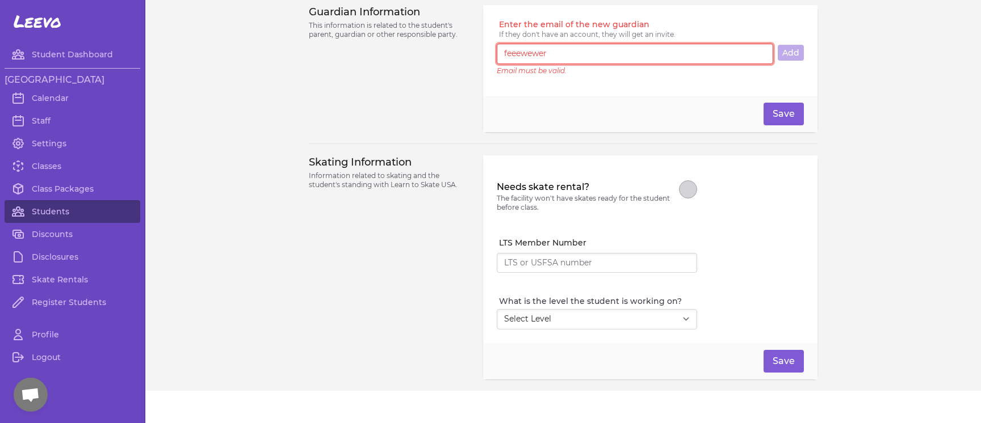
scroll to position [774, 0]
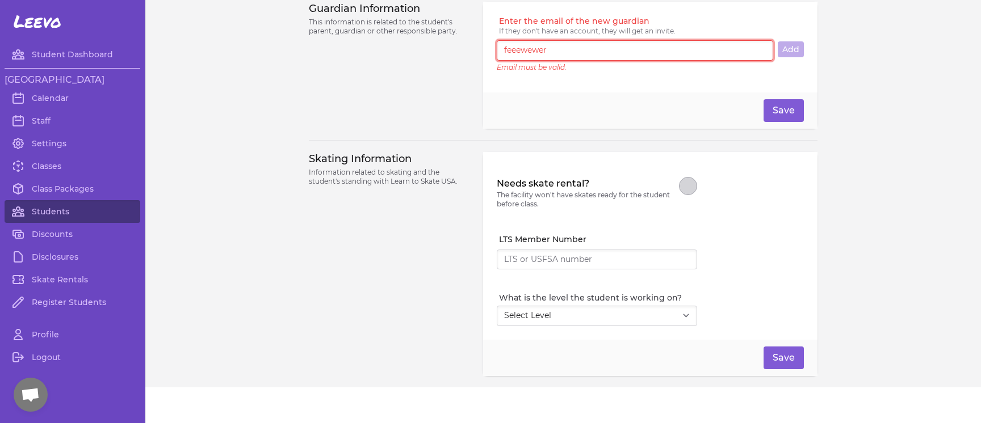
click at [511, 255] on input "LTS Member Number" at bounding box center [597, 260] width 200 height 20
click at [511, 258] on input "LTS Member Number" at bounding box center [597, 260] width 200 height 20
click at [754, 209] on div "Needs skate rental? The facility won't have skates ready for the student before…" at bounding box center [650, 193] width 307 height 54
